Goal: Information Seeking & Learning: Find specific fact

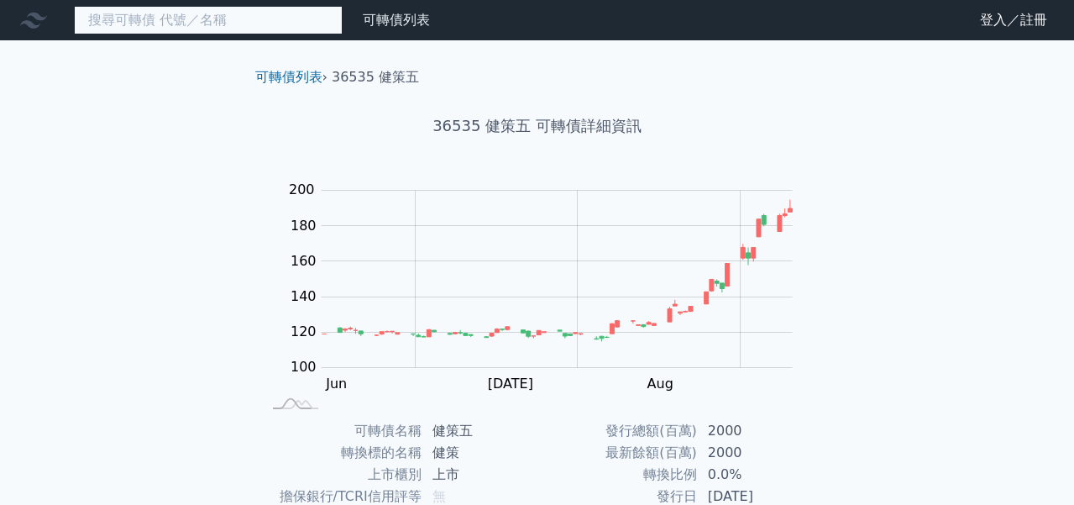
click at [238, 24] on input at bounding box center [208, 20] width 269 height 29
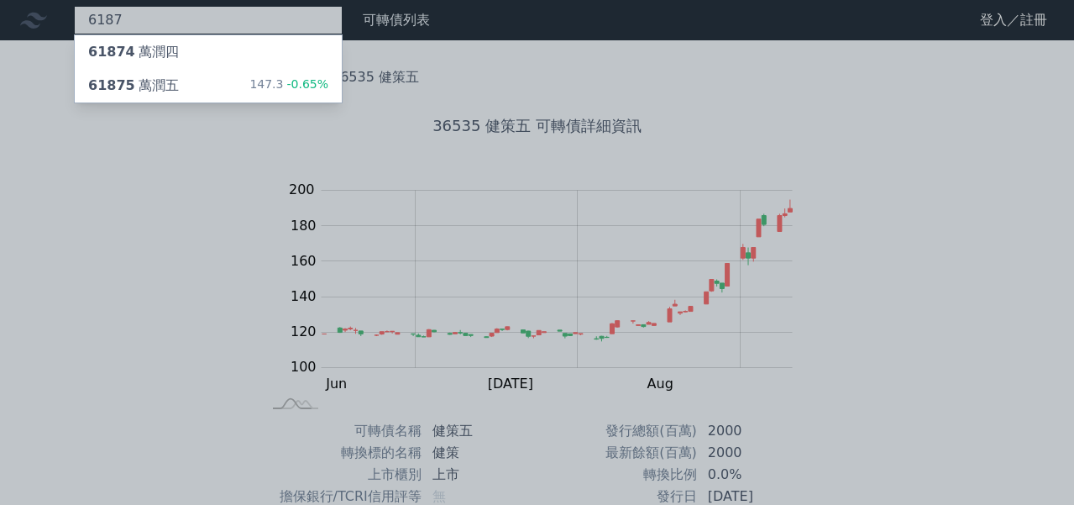
type input "6187"
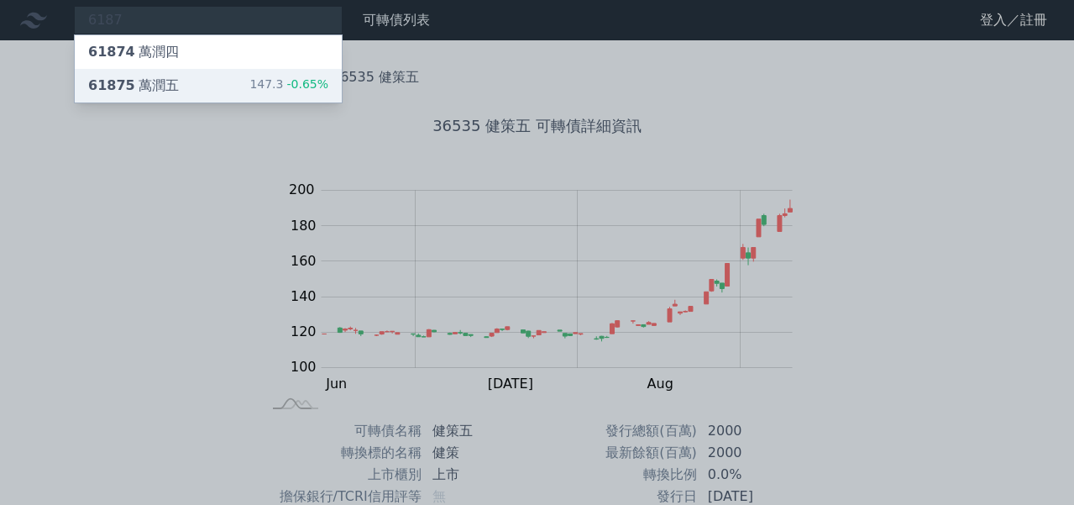
click at [233, 93] on div "61875 萬潤五 147.3 -0.65%" at bounding box center [208, 86] width 267 height 34
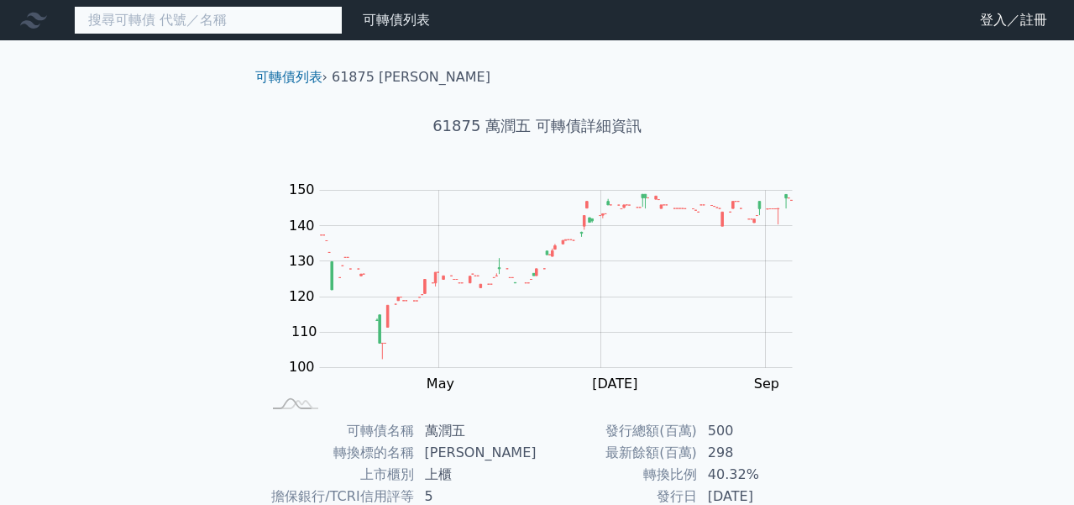
click at [200, 17] on input at bounding box center [208, 20] width 269 height 29
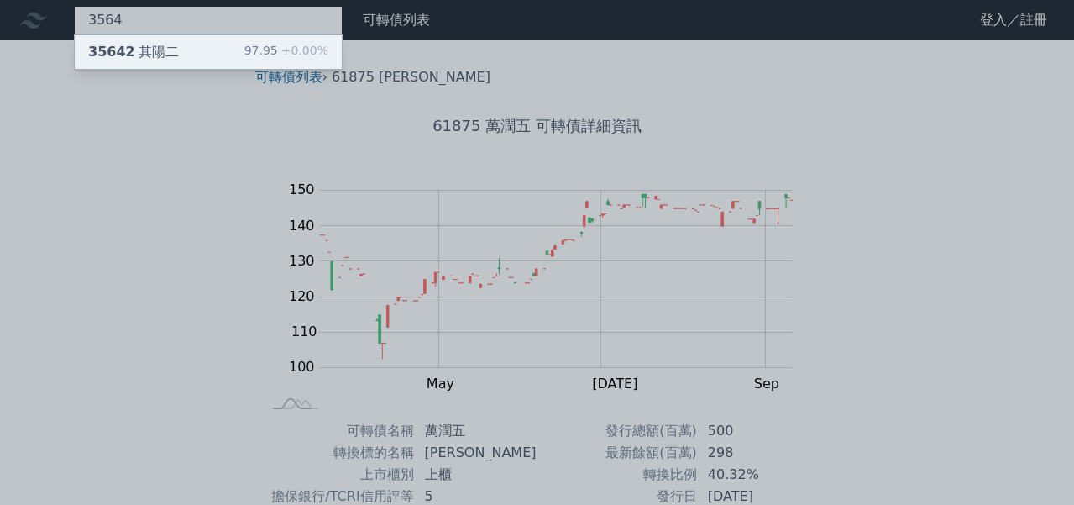
type input "3564"
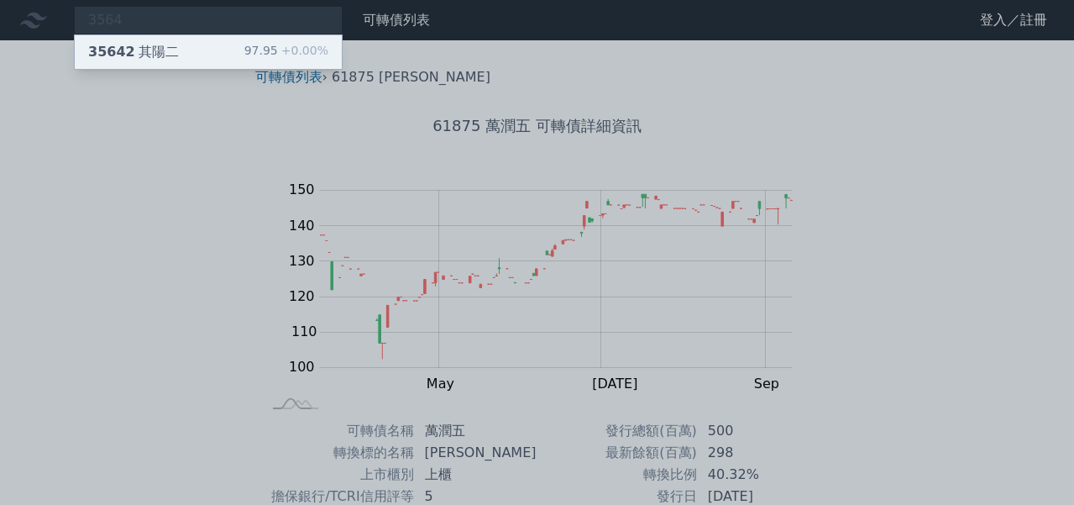
click at [222, 50] on div "35642 其陽二 97.95 +0.00%" at bounding box center [208, 52] width 267 height 34
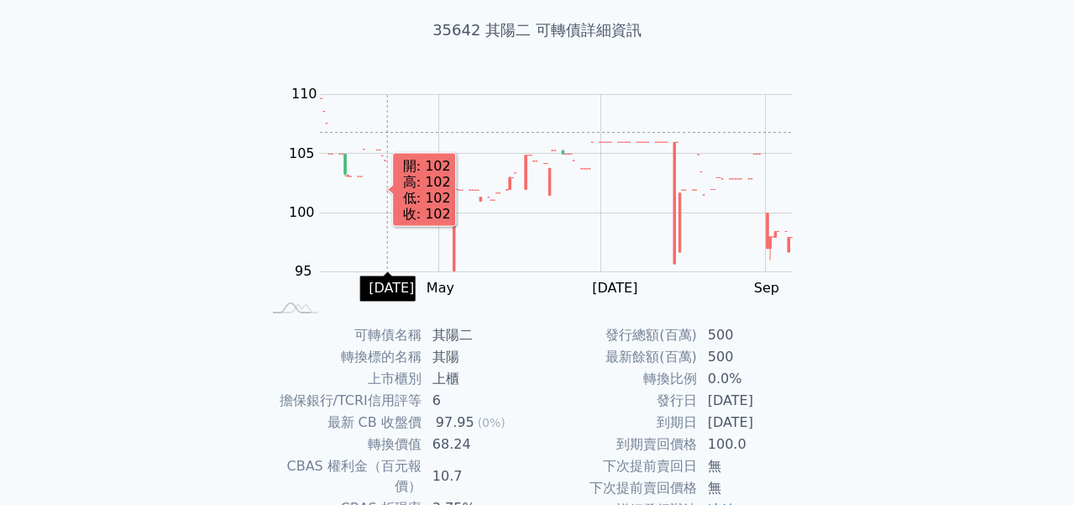
scroll to position [253, 0]
